Goal: Understand process/instructions

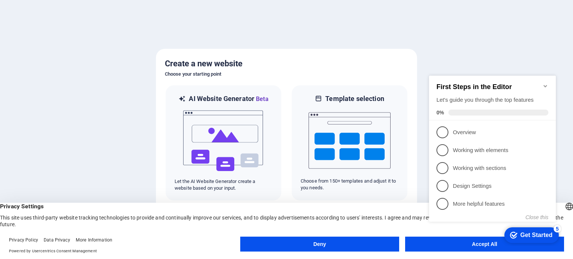
click at [484, 247] on appcues-checklist "Contextual help checklist present on screen" at bounding box center [494, 157] width 136 height 184
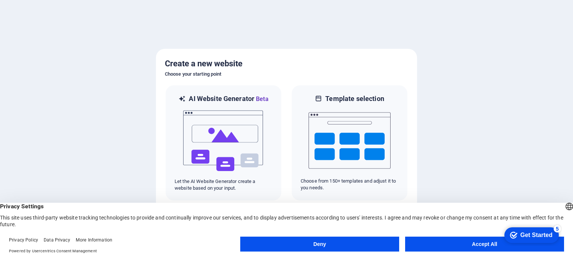
click at [484, 247] on button "Accept All" at bounding box center [484, 244] width 159 height 15
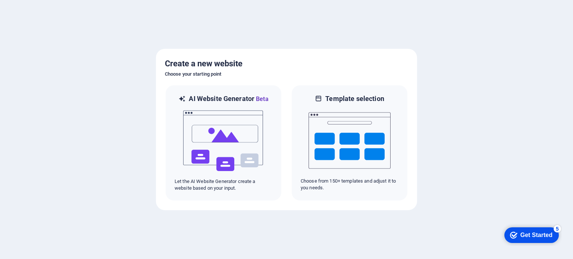
click at [535, 235] on div "Get Started" at bounding box center [536, 235] width 32 height 7
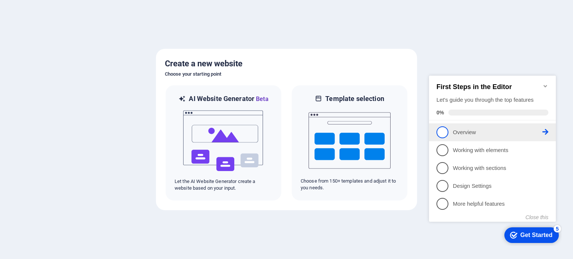
click at [455, 135] on link "1 Overview - incomplete" at bounding box center [493, 132] width 112 height 12
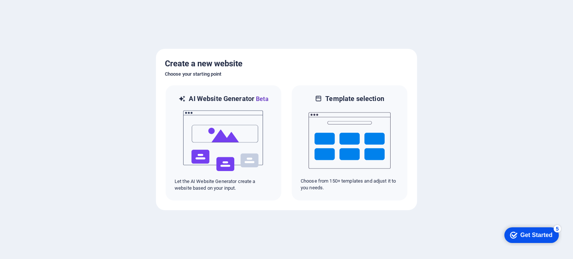
click at [519, 231] on div "checkmark Get Started 5" at bounding box center [531, 236] width 54 height 16
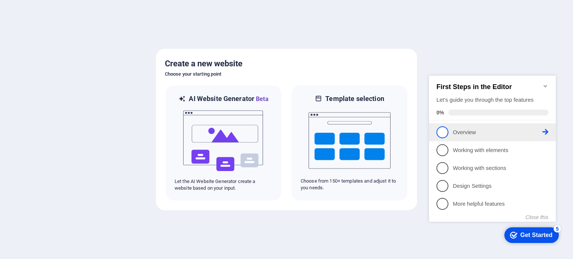
click at [440, 129] on span "1" at bounding box center [443, 132] width 12 height 12
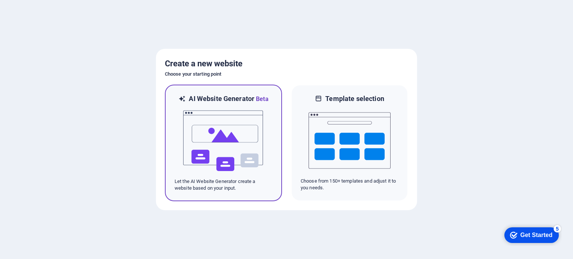
click at [207, 141] on img at bounding box center [223, 141] width 82 height 75
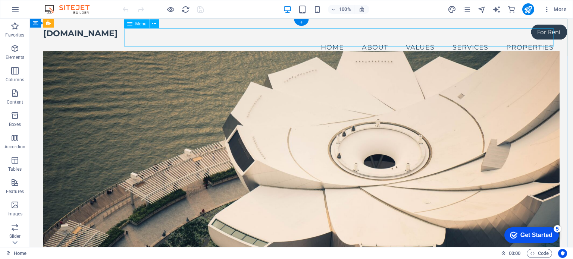
click at [327, 38] on nav "Home About Values Services Properties" at bounding box center [301, 47] width 516 height 19
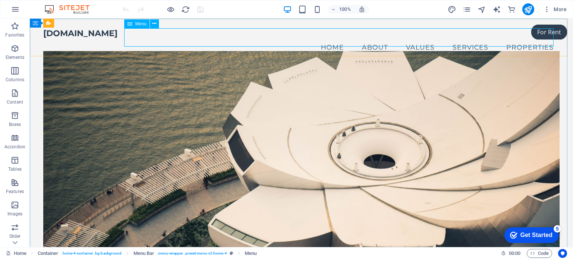
click at [133, 24] on div "Menu" at bounding box center [136, 23] width 25 height 9
click at [14, 77] on p "Columns" at bounding box center [15, 80] width 19 height 6
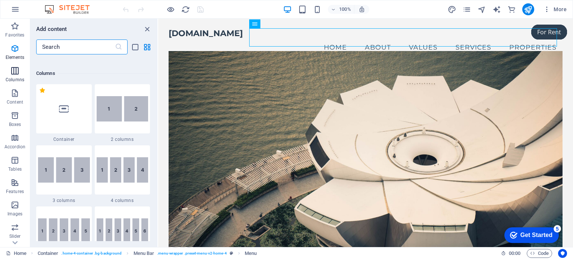
scroll to position [369, 0]
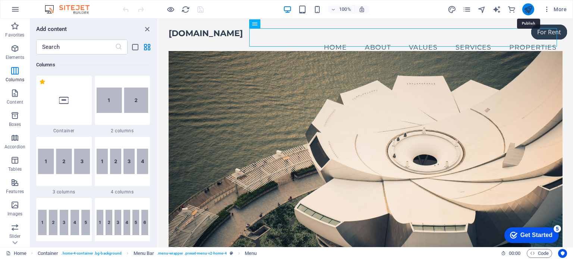
click at [528, 7] on icon "publish" at bounding box center [528, 9] width 9 height 9
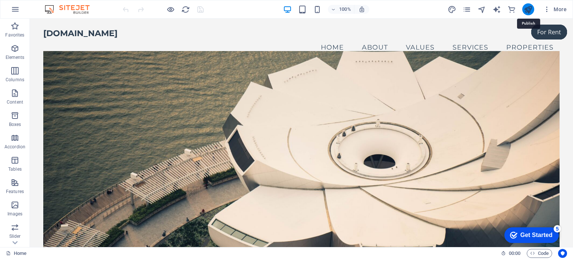
click at [528, 7] on icon "publish" at bounding box center [528, 9] width 9 height 9
